Goal: Information Seeking & Learning: Learn about a topic

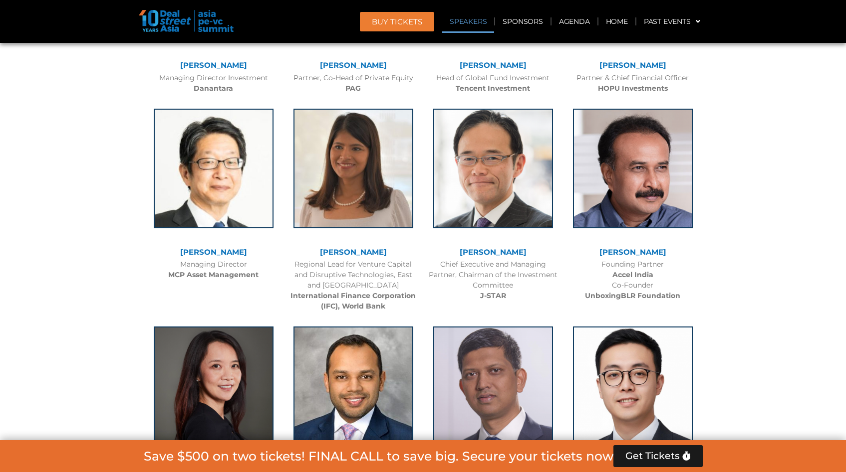
scroll to position [1347, 0]
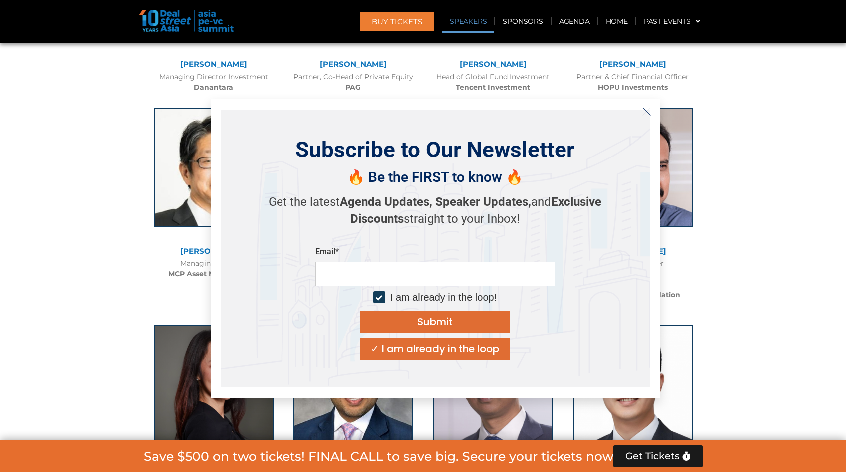
click at [652, 114] on button "Close" at bounding box center [646, 112] width 16 height 16
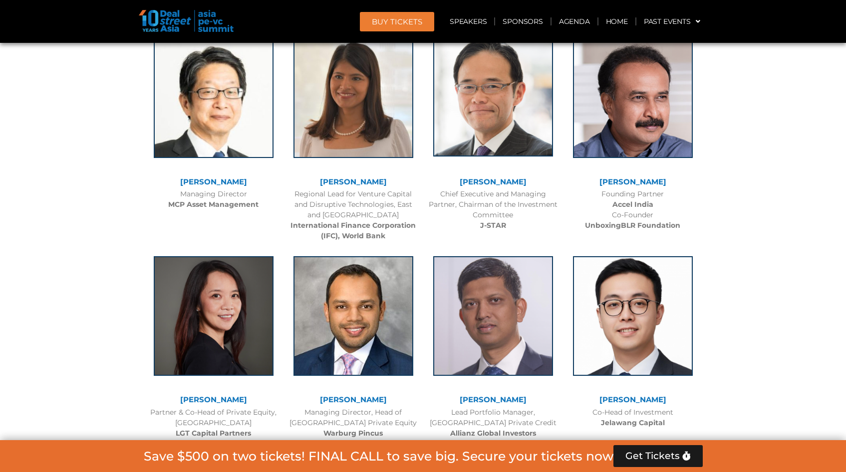
scroll to position [1397, 0]
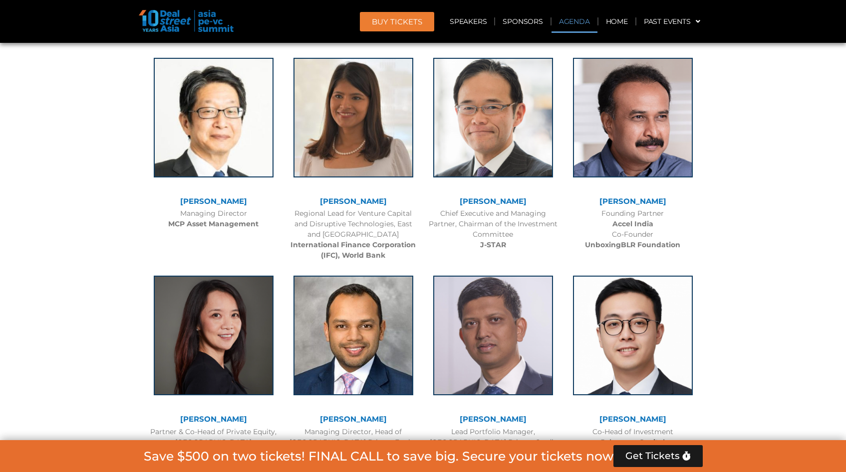
click at [560, 17] on link "Agenda" at bounding box center [574, 21] width 46 height 23
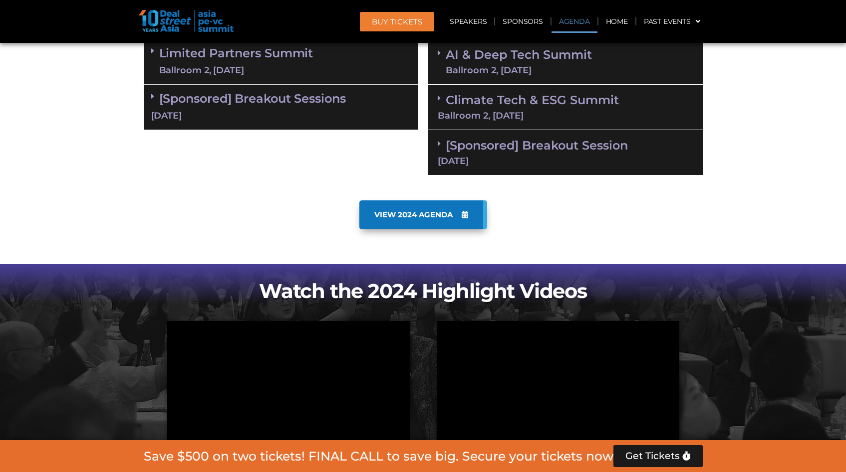
scroll to position [576, 0]
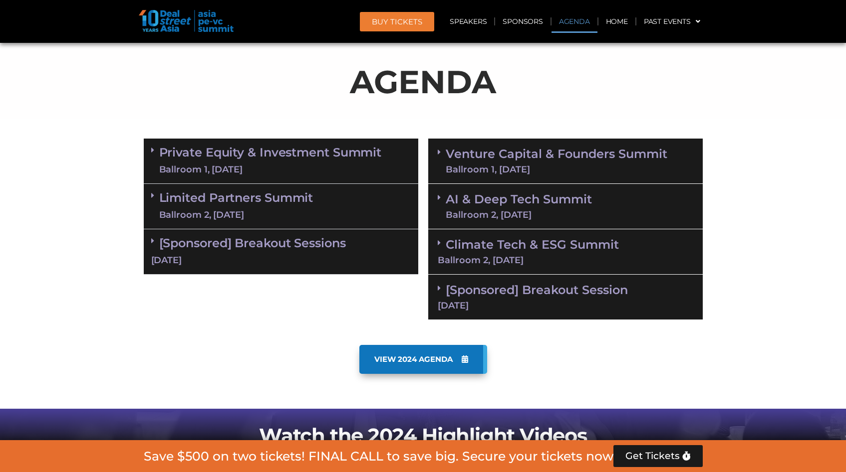
click at [290, 158] on link "Private Equity & Investment Summit Ballroom 1, [DATE]" at bounding box center [270, 161] width 222 height 30
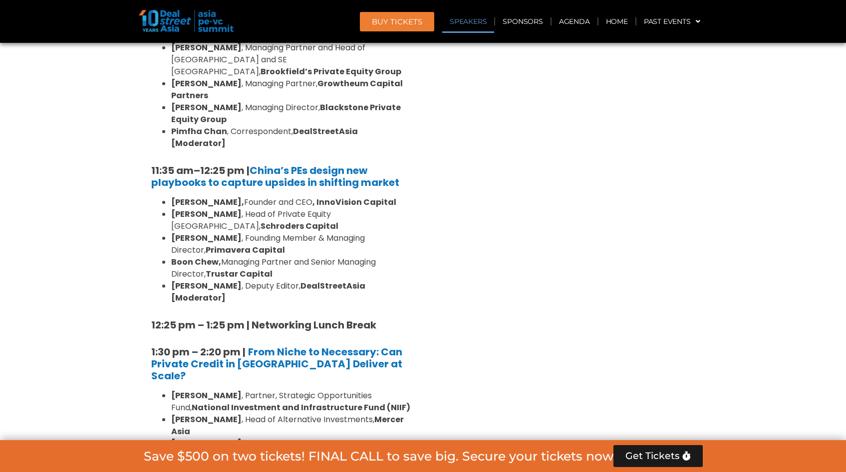
scroll to position [1224, 0]
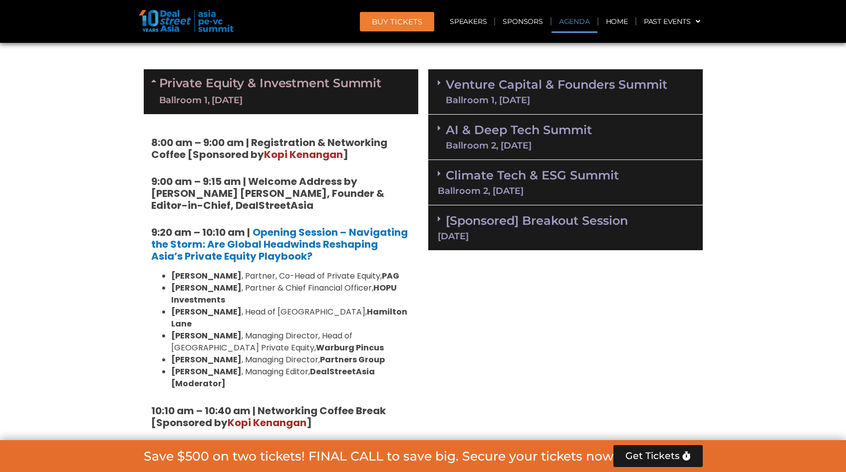
scroll to position [675, 0]
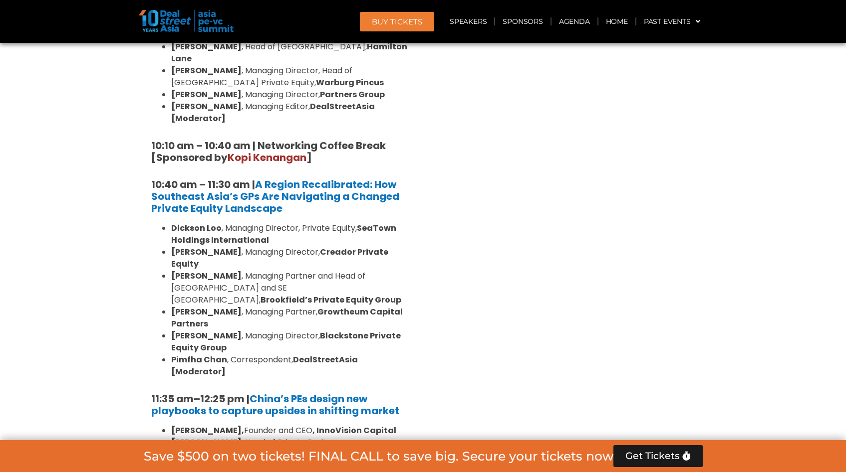
scroll to position [975, 0]
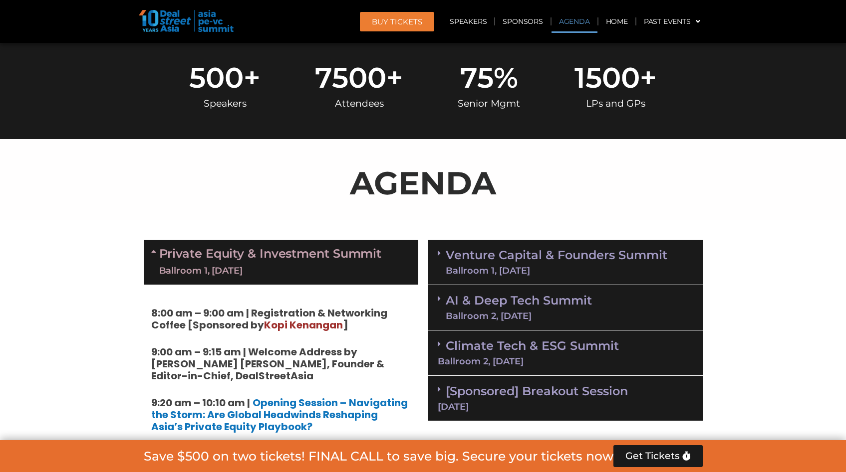
scroll to position [576, 0]
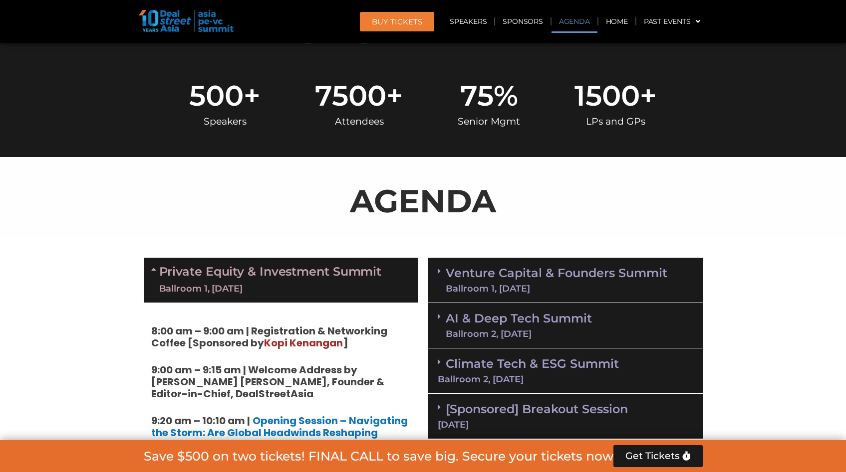
scroll to position [506, 0]
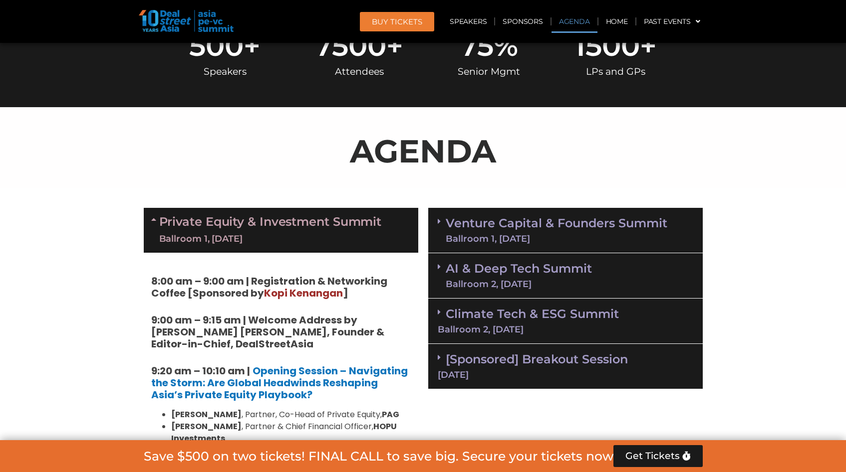
click at [449, 221] on link "Venture Capital & Founders​ Summit Ballroom 1, [DATE]" at bounding box center [555, 230] width 221 height 26
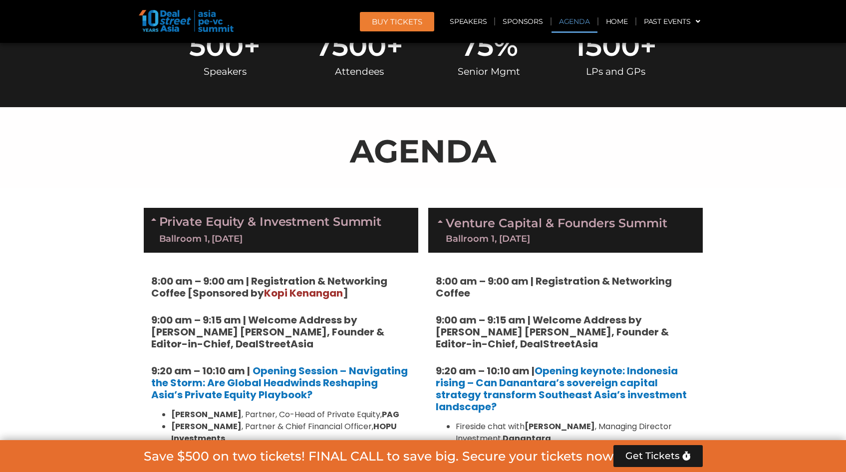
click at [441, 221] on icon at bounding box center [441, 221] width 8 height 8
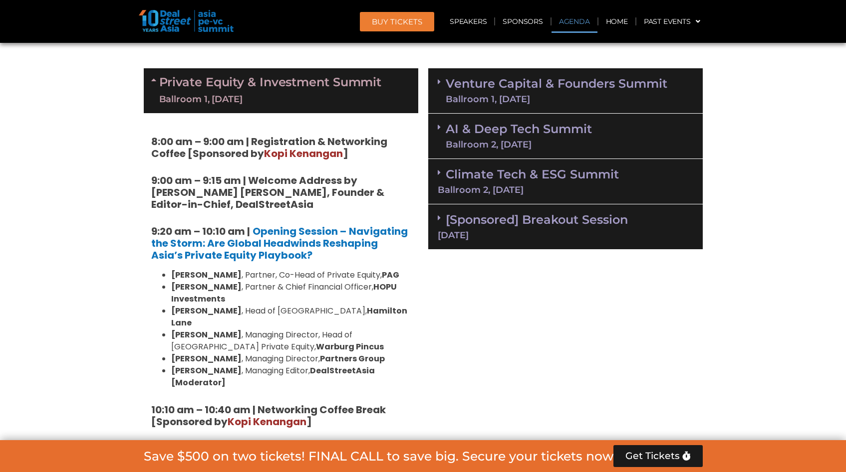
scroll to position [696, 0]
